Goal: Task Accomplishment & Management: Complete application form

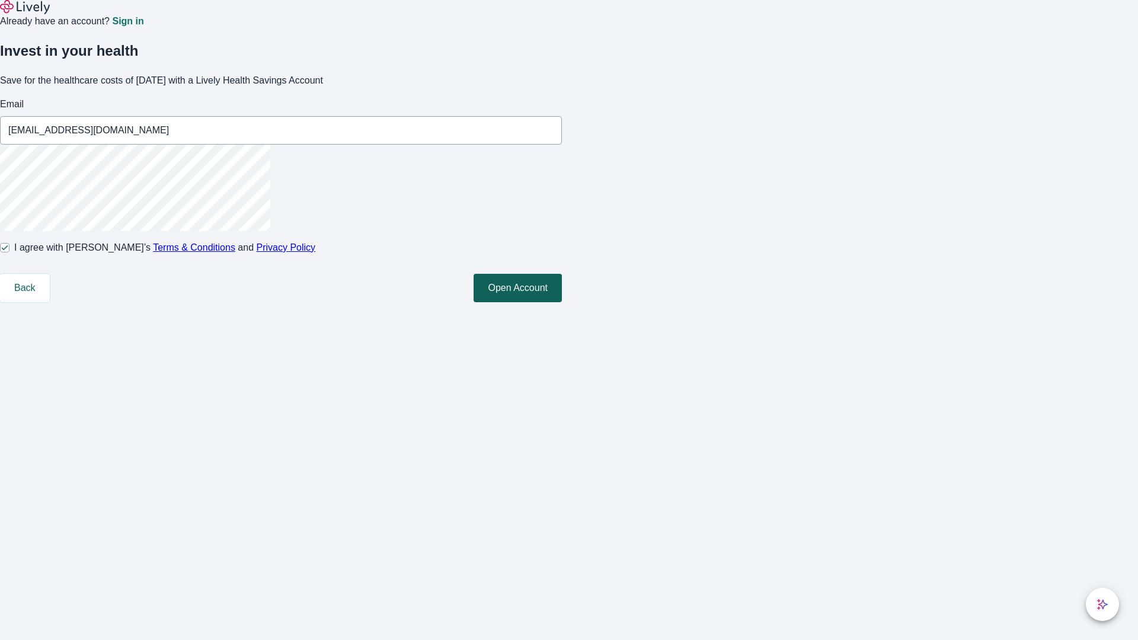
click at [562, 302] on button "Open Account" at bounding box center [518, 288] width 88 height 28
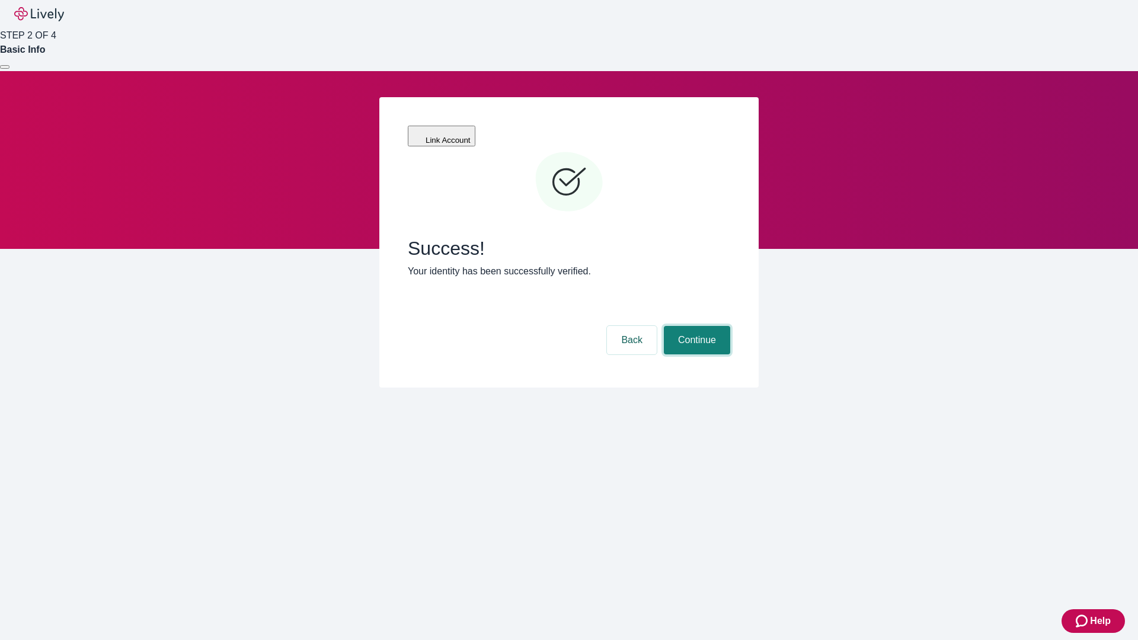
click at [695, 326] on button "Continue" at bounding box center [697, 340] width 66 height 28
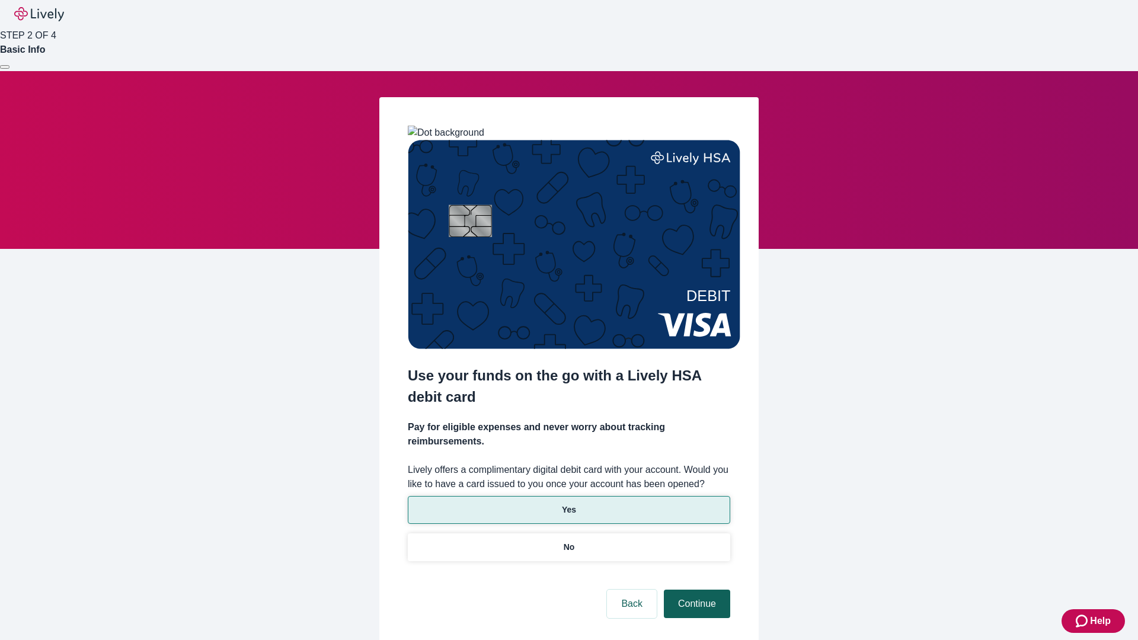
click at [569, 504] on p "Yes" at bounding box center [569, 510] width 14 height 12
click at [695, 590] on button "Continue" at bounding box center [697, 604] width 66 height 28
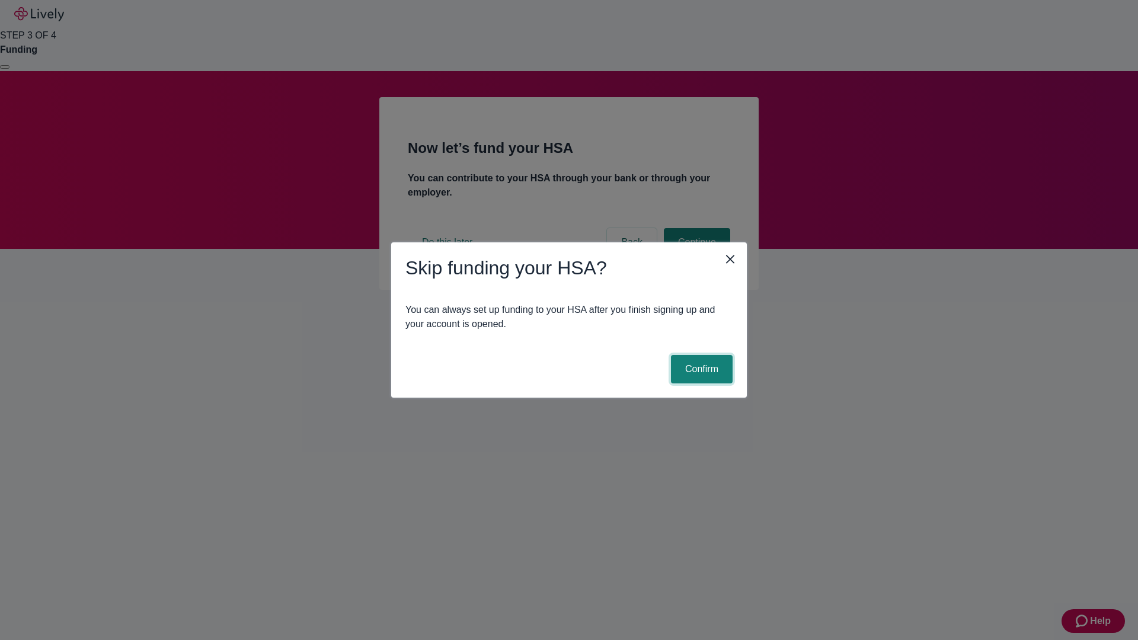
click at [700, 369] on button "Confirm" at bounding box center [702, 369] width 62 height 28
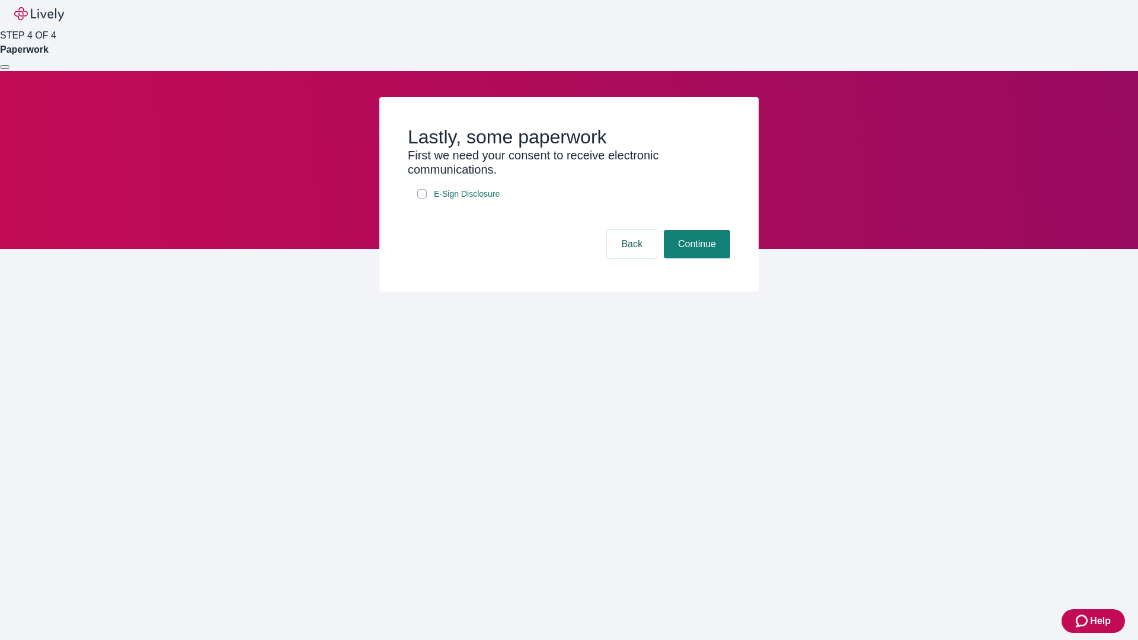
click at [422, 199] on input "E-Sign Disclosure" at bounding box center [421, 193] width 9 height 9
checkbox input "true"
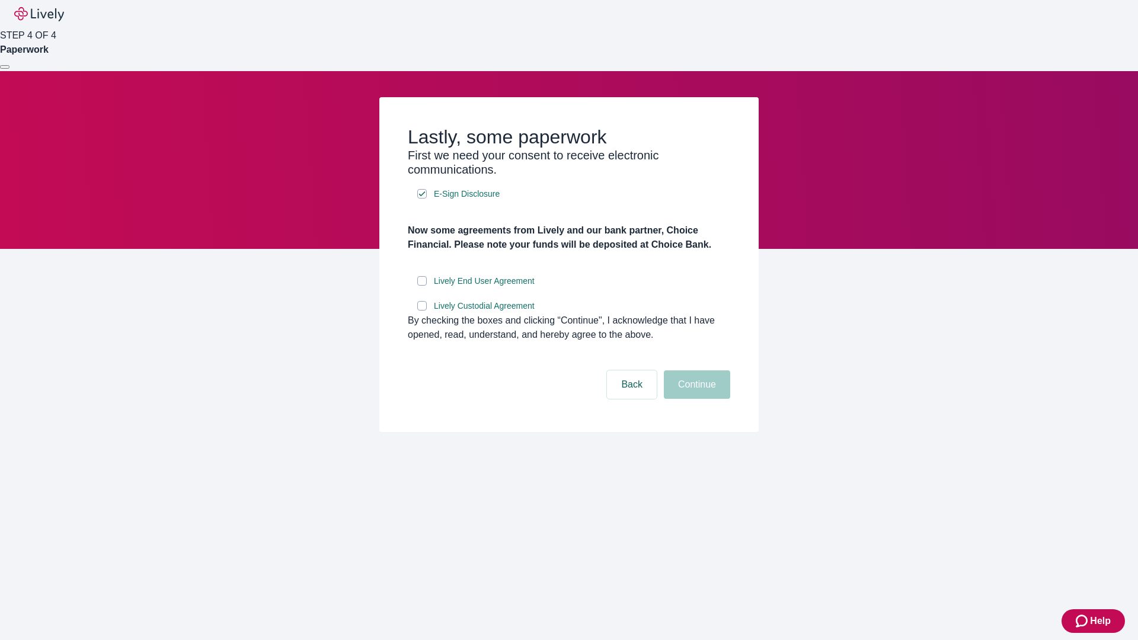
click at [422, 286] on input "Lively End User Agreement" at bounding box center [421, 280] width 9 height 9
checkbox input "true"
click at [422, 311] on input "Lively Custodial Agreement" at bounding box center [421, 305] width 9 height 9
checkbox input "true"
click at [695, 399] on button "Continue" at bounding box center [697, 385] width 66 height 28
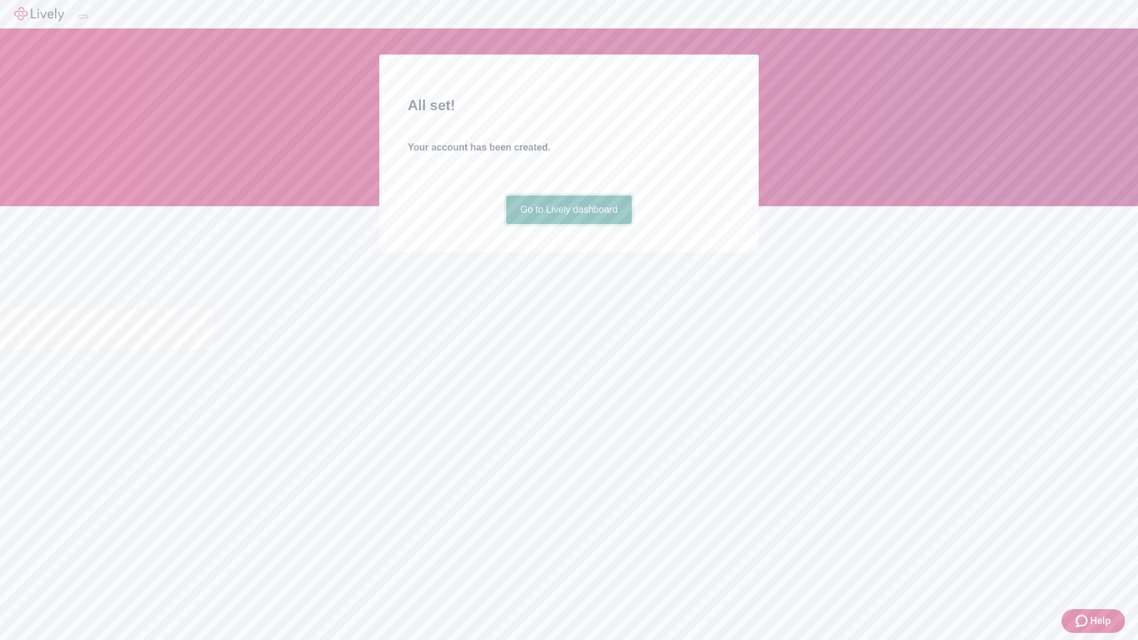
click at [569, 224] on link "Go to Lively dashboard" at bounding box center [569, 210] width 126 height 28
